Goal: Information Seeking & Learning: Get advice/opinions

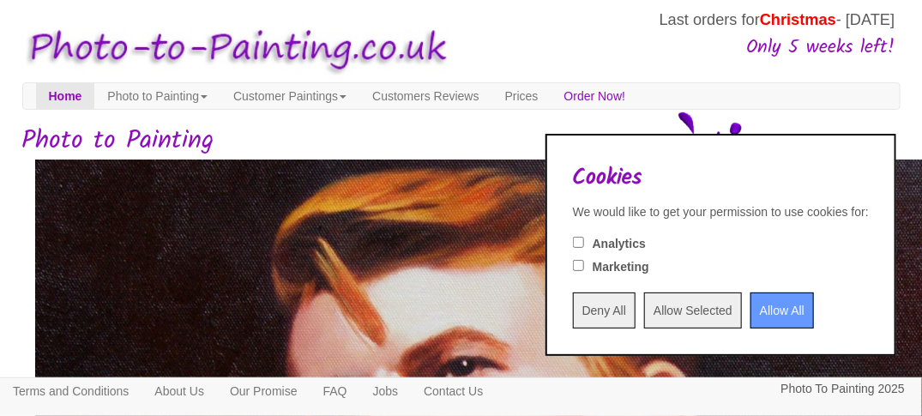
click at [659, 314] on input "Allow Selected" at bounding box center [693, 310] width 98 height 36
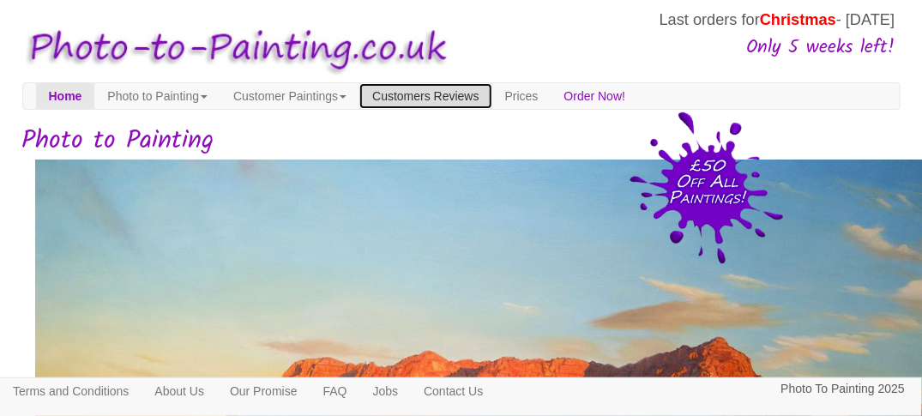
click at [491, 96] on link "Customers Reviews" at bounding box center [425, 96] width 132 height 26
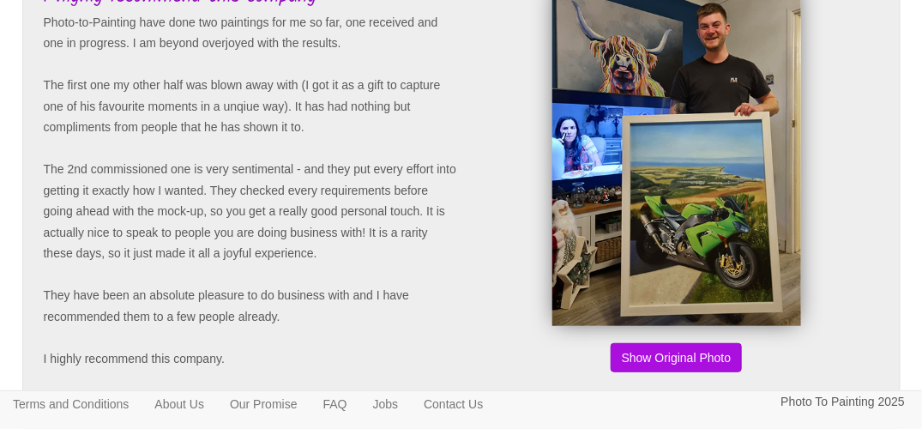
scroll to position [262, 0]
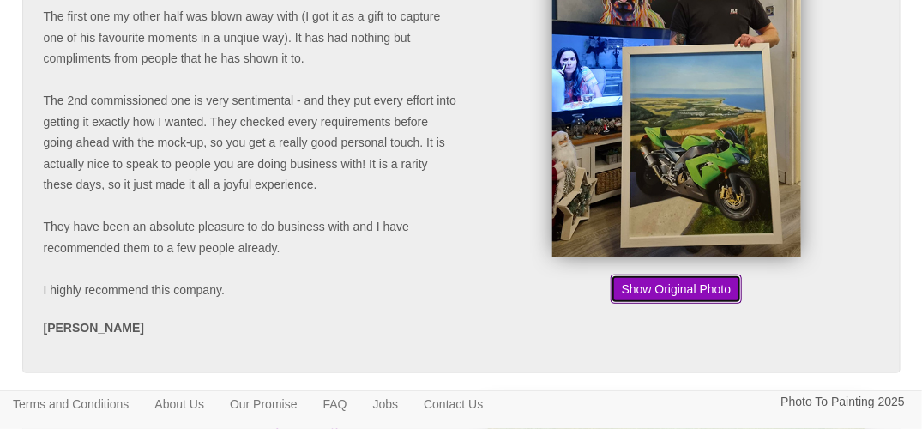
click at [707, 284] on button "Show Original Photo" at bounding box center [677, 288] width 132 height 29
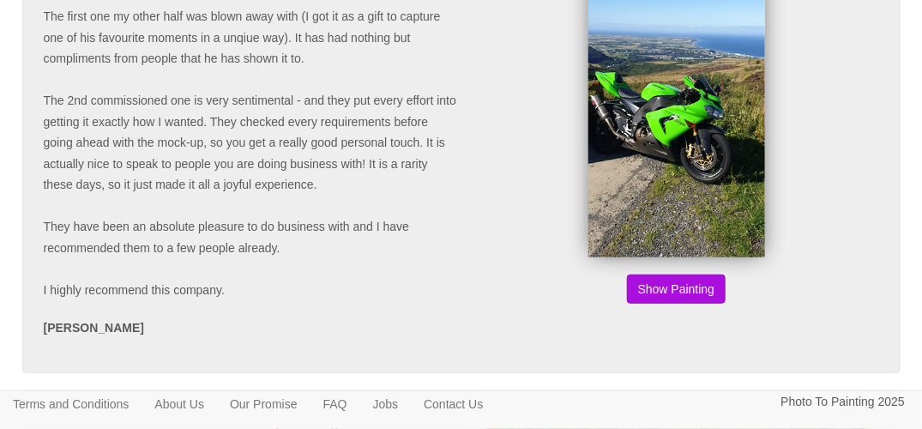
click at [707, 284] on button "Show Original Photo" at bounding box center [677, 288] width 132 height 29
